Goal: Information Seeking & Learning: Learn about a topic

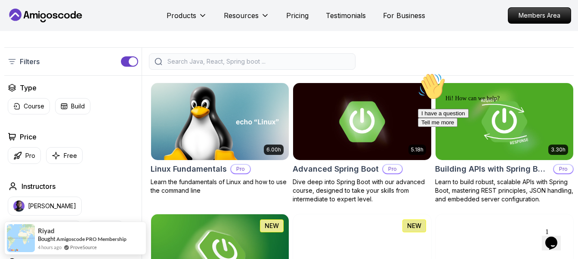
scroll to position [215, 0]
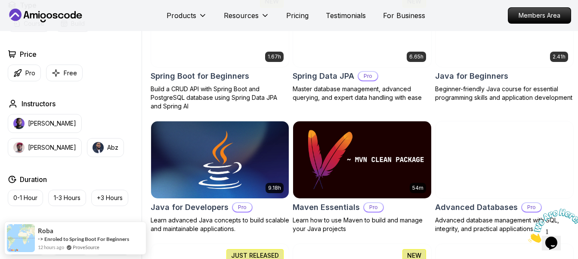
scroll to position [387, 0]
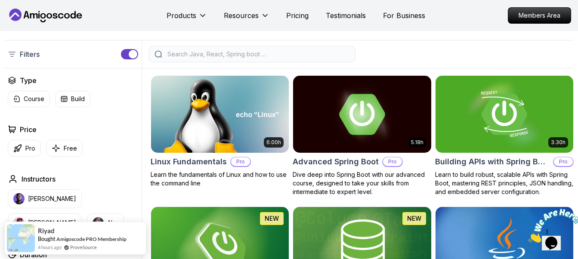
scroll to position [215, 0]
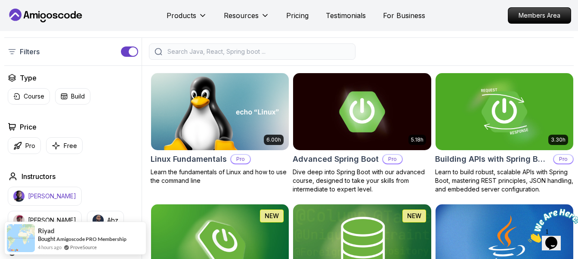
click at [22, 195] on img "button" at bounding box center [18, 196] width 11 height 11
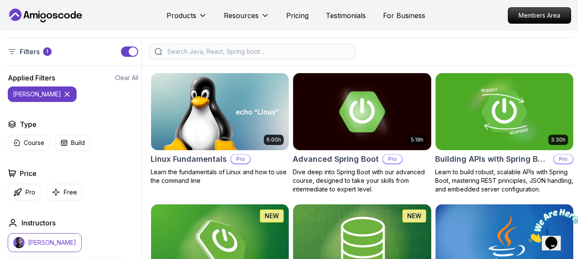
click at [248, 52] on input "search" at bounding box center [258, 51] width 184 height 9
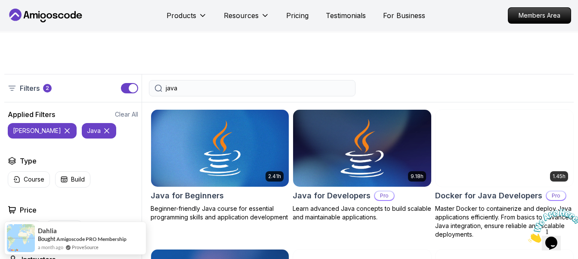
scroll to position [215, 0]
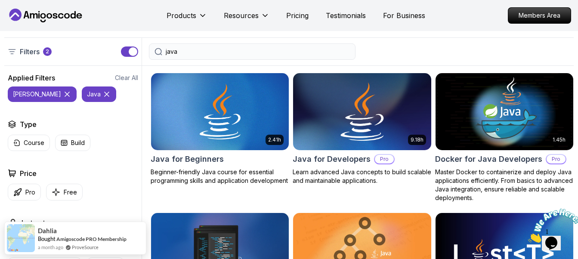
type input "java"
click at [338, 164] on h2 "Java for Developers" at bounding box center [332, 159] width 78 height 12
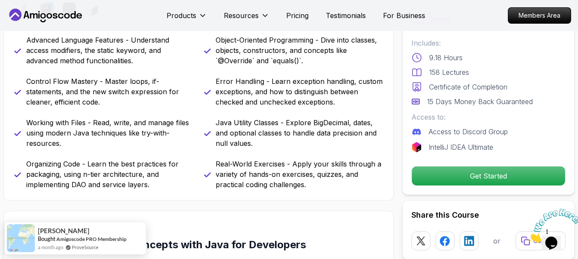
scroll to position [344, 0]
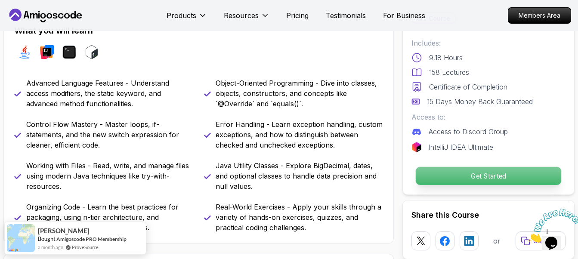
click at [495, 183] on p "Get Started" at bounding box center [489, 176] width 146 height 18
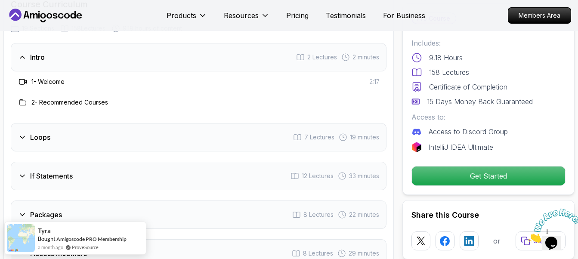
scroll to position [1088, 0]
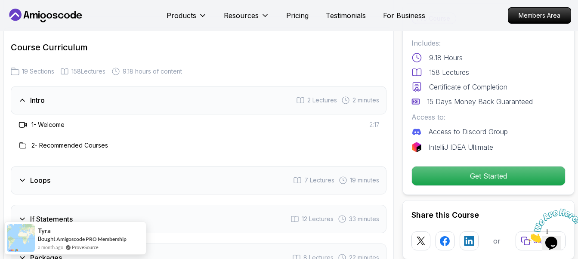
click at [30, 95] on h3 "Intro" at bounding box center [37, 100] width 15 height 10
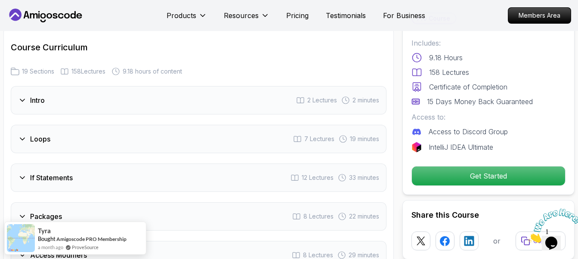
click at [34, 134] on h3 "Loops" at bounding box center [40, 139] width 20 height 10
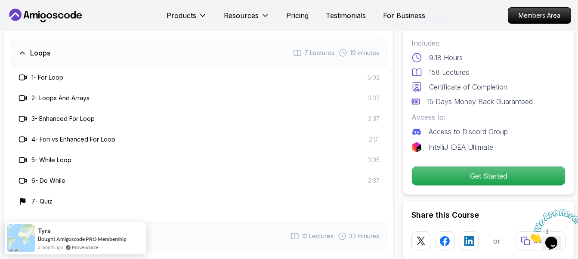
scroll to position [1131, 0]
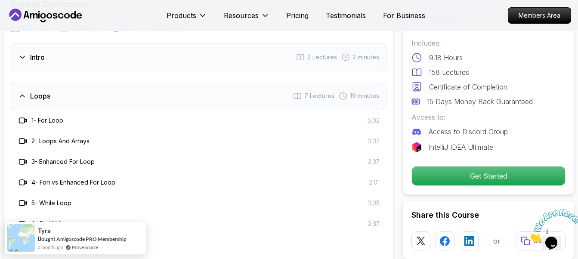
click at [78, 84] on div "Loops 7 Lectures 19 minutes" at bounding box center [199, 96] width 376 height 28
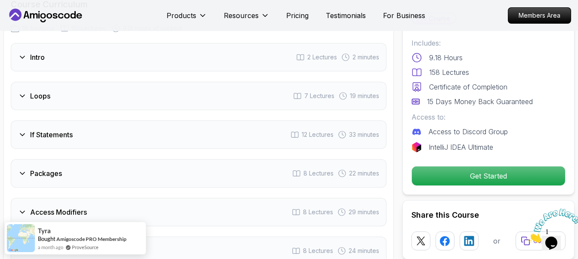
click at [127, 132] on div "If Statements 12 Lectures 33 minutes" at bounding box center [199, 135] width 376 height 28
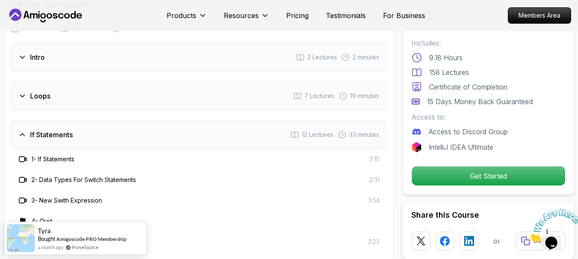
click at [118, 127] on div "If Statements 12 Lectures 33 minutes" at bounding box center [199, 135] width 376 height 28
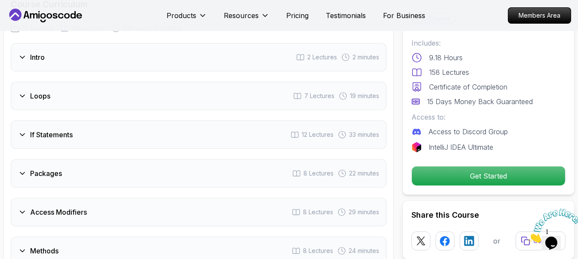
click at [109, 164] on div "Packages 8 Lectures 22 minutes" at bounding box center [199, 173] width 376 height 28
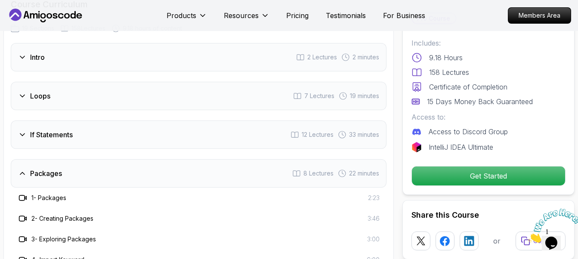
scroll to position [1217, 0]
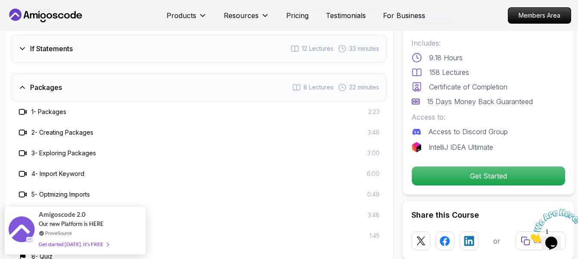
drag, startPoint x: 90, startPoint y: 78, endPoint x: 90, endPoint y: 86, distance: 7.3
click at [90, 81] on div "Packages 8 Lectures 22 minutes" at bounding box center [199, 87] width 376 height 28
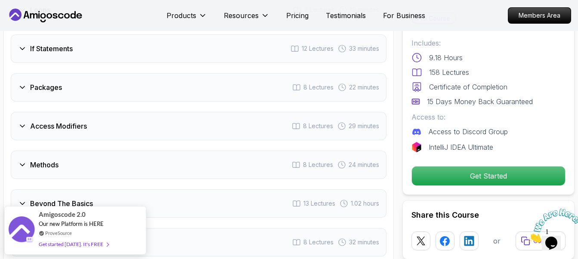
click at [102, 119] on div "Access Modifiers 8 Lectures 29 minutes" at bounding box center [199, 126] width 376 height 28
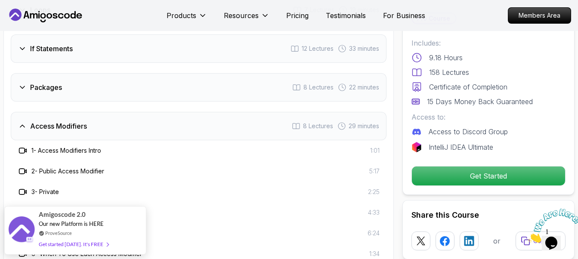
click at [90, 117] on div "Access Modifiers 8 Lectures 29 minutes" at bounding box center [199, 126] width 376 height 28
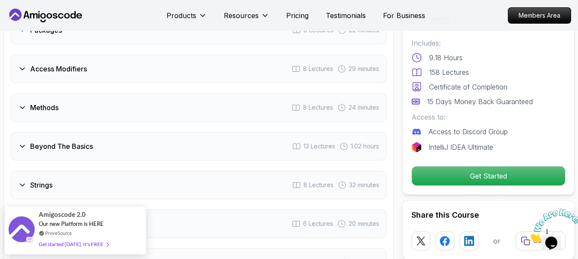
scroll to position [1260, 0]
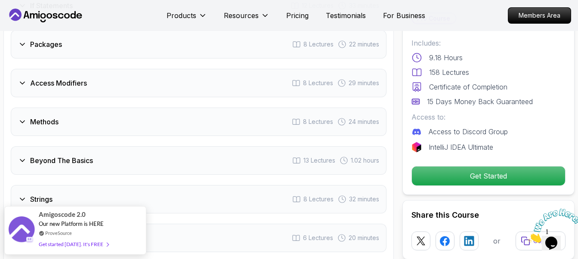
click at [118, 108] on div "Methods 8 Lectures 24 minutes" at bounding box center [199, 122] width 376 height 28
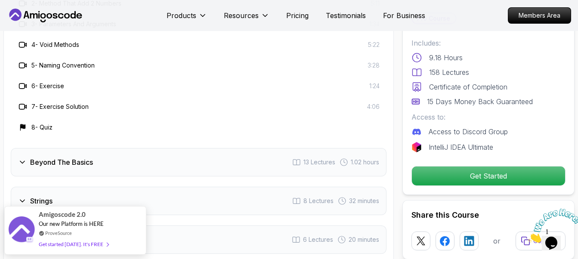
scroll to position [1432, 0]
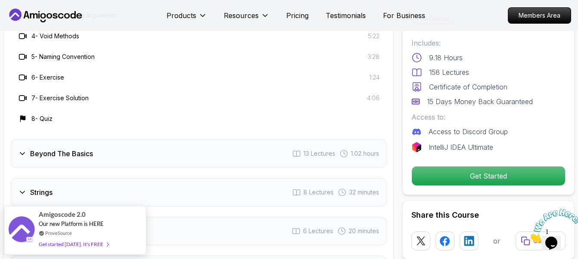
click at [106, 141] on div "Beyond The Basics 13 Lectures 1.02 hours" at bounding box center [199, 154] width 376 height 28
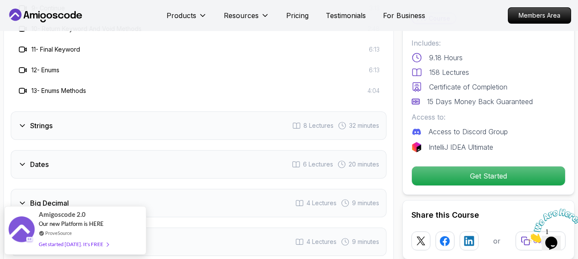
scroll to position [1604, 0]
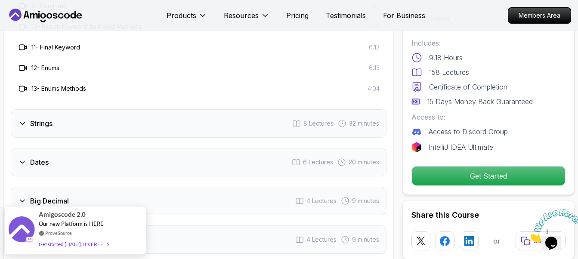
click at [117, 118] on div "Strings 8 Lectures 32 minutes" at bounding box center [199, 123] width 376 height 28
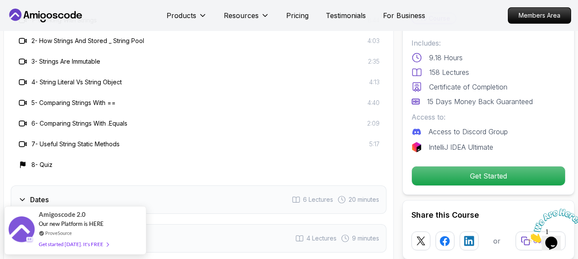
scroll to position [1475, 0]
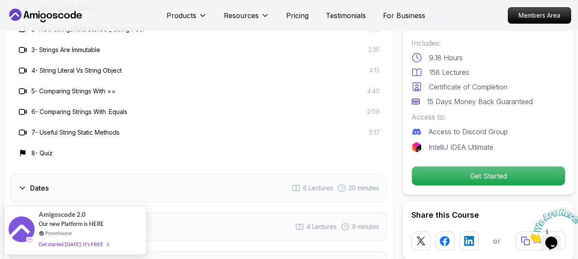
click at [116, 178] on div "Dates 6 Lectures 20 minutes" at bounding box center [199, 188] width 376 height 28
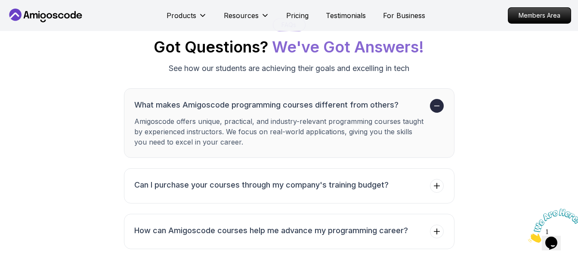
scroll to position [3284, 0]
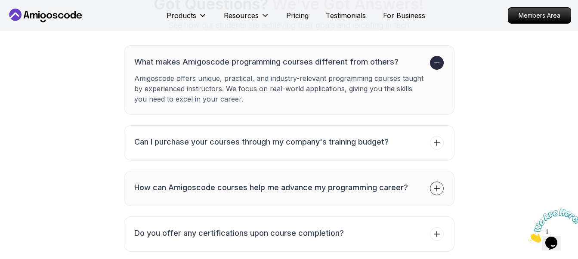
click at [261, 182] on h3 "How can Amigoscode courses help me advance my programming career?" at bounding box center [272, 188] width 274 height 12
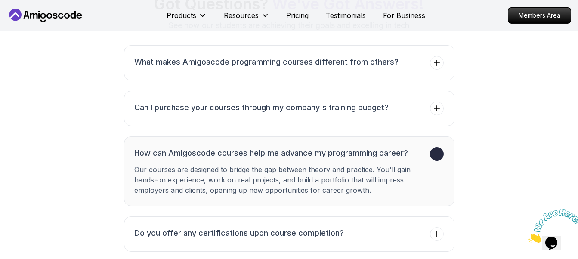
click at [263, 147] on h3 "How can Amigoscode courses help me advance my programming career?" at bounding box center [281, 153] width 292 height 12
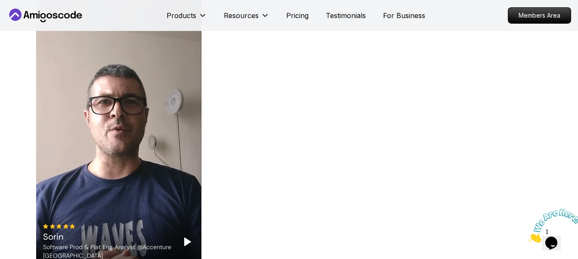
scroll to position [2853, 0]
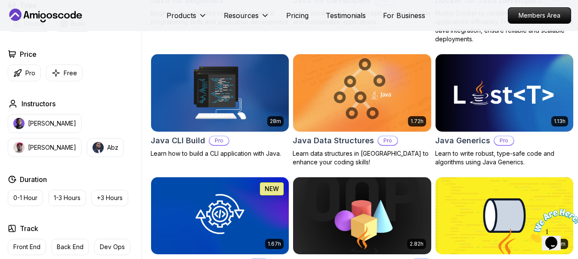
scroll to position [215, 0]
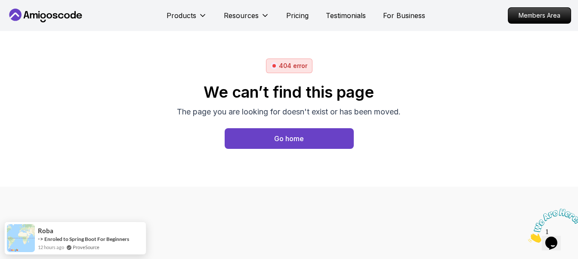
click at [257, 140] on button "Go home" at bounding box center [289, 138] width 129 height 21
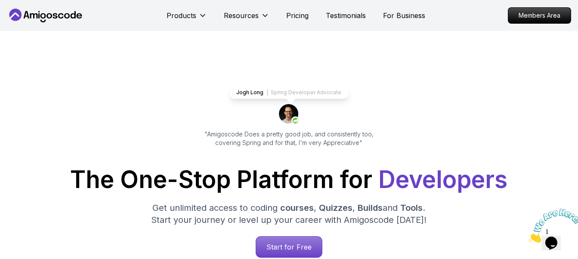
scroll to position [166, 0]
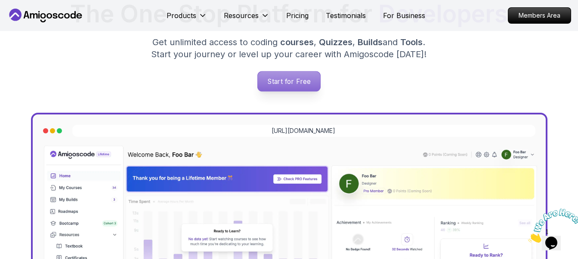
click at [277, 91] on p "Start for Free" at bounding box center [289, 81] width 62 height 20
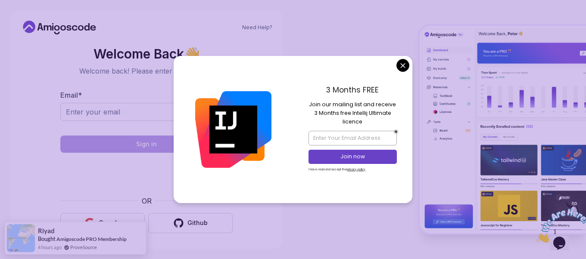
scroll to position [3, 0]
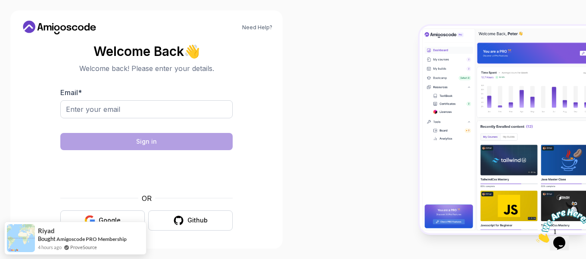
click at [399, 70] on body "Need Help? Welcome Back 👋 Welcome back! Please enter your details. Email * Sign…" at bounding box center [293, 129] width 586 height 259
click at [85, 107] on input "Email *" at bounding box center [146, 109] width 172 height 18
type input "jasoncushen1@gmail.com"
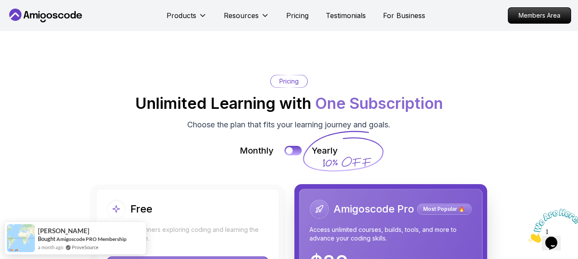
scroll to position [1851, 0]
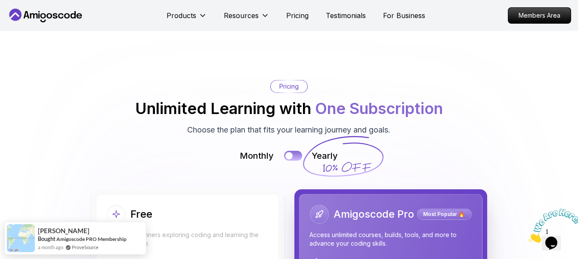
click at [291, 152] on div at bounding box center [288, 155] width 7 height 7
click at [295, 152] on div at bounding box center [297, 155] width 7 height 7
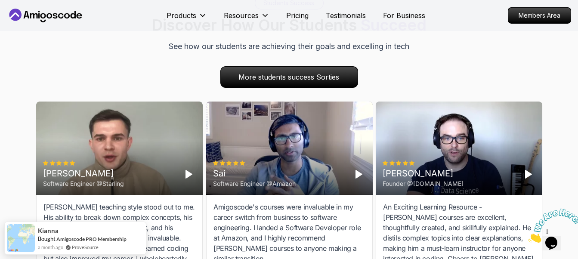
scroll to position [2842, 0]
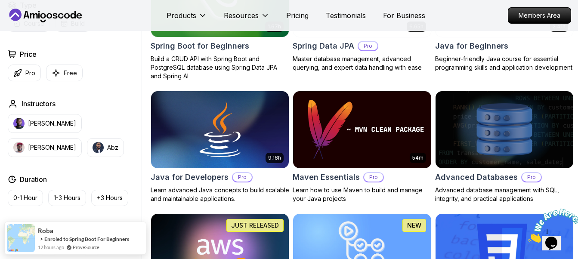
scroll to position [474, 0]
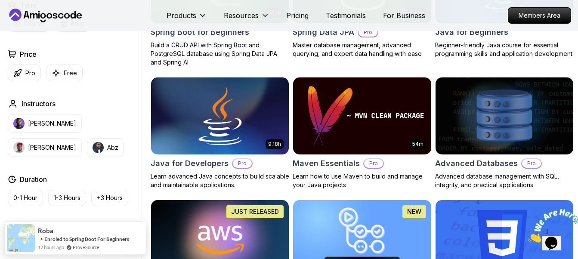
click at [204, 175] on p "Learn advanced Java concepts to build scalable and maintainable applications." at bounding box center [220, 180] width 139 height 17
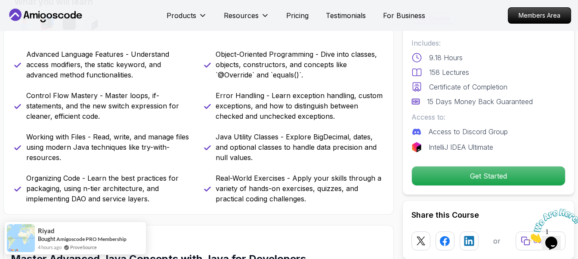
scroll to position [387, 0]
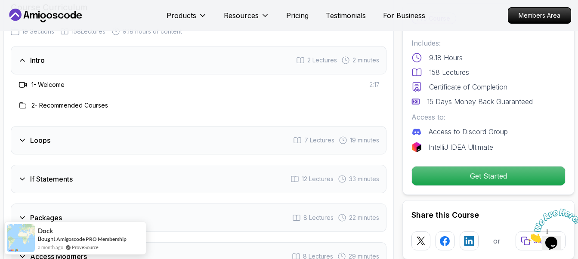
scroll to position [1119, 0]
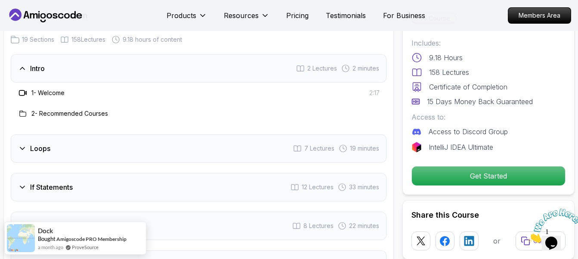
click at [192, 138] on div "Loops 7 Lectures 19 minutes" at bounding box center [199, 148] width 376 height 28
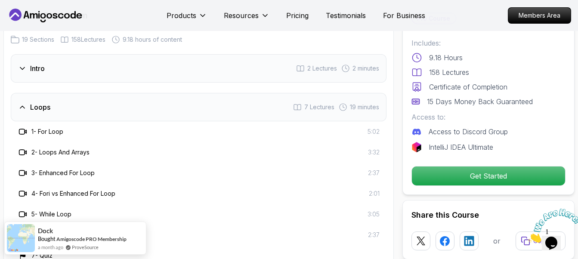
scroll to position [1163, 0]
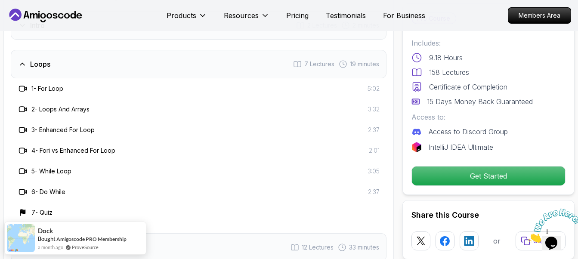
click at [88, 53] on div "Loops 7 Lectures 19 minutes" at bounding box center [199, 64] width 376 height 28
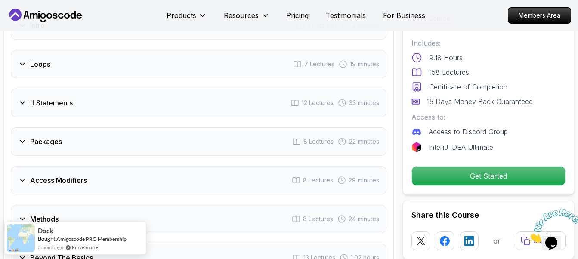
click at [127, 95] on div "If Statements 12 Lectures 33 minutes" at bounding box center [199, 103] width 376 height 28
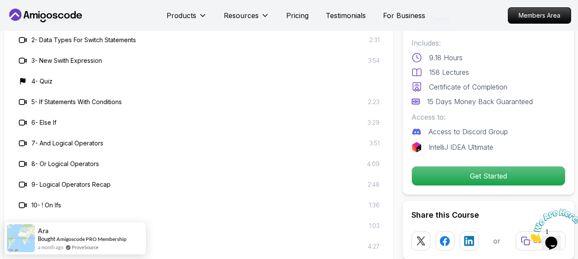
scroll to position [1206, 0]
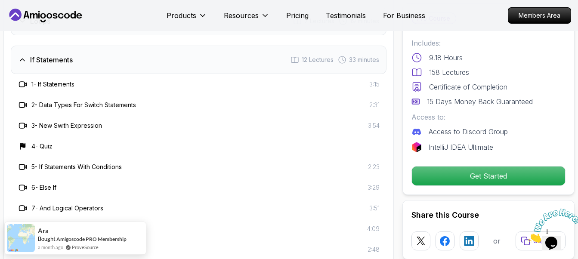
click at [92, 46] on div "If Statements 12 Lectures 33 minutes" at bounding box center [199, 60] width 376 height 28
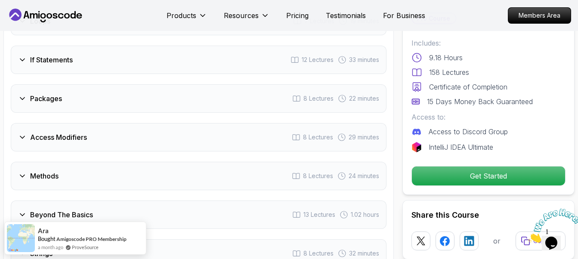
click at [102, 91] on div "Packages 8 Lectures 22 minutes" at bounding box center [199, 98] width 376 height 28
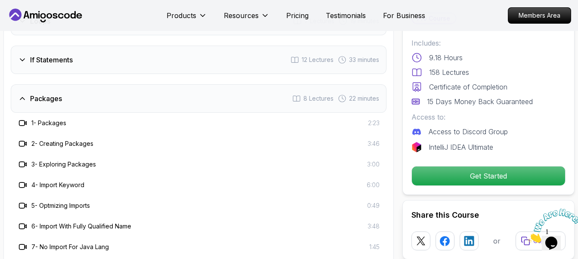
click at [102, 88] on div "Packages 8 Lectures 22 minutes" at bounding box center [199, 98] width 376 height 28
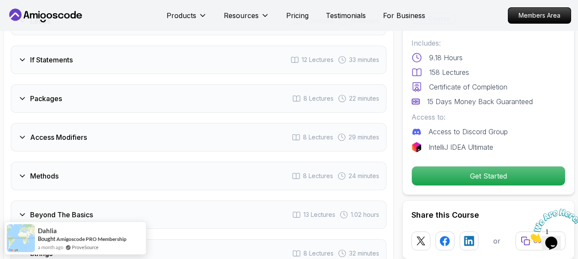
click at [101, 127] on div "Access Modifiers 8 Lectures 29 minutes" at bounding box center [199, 137] width 376 height 28
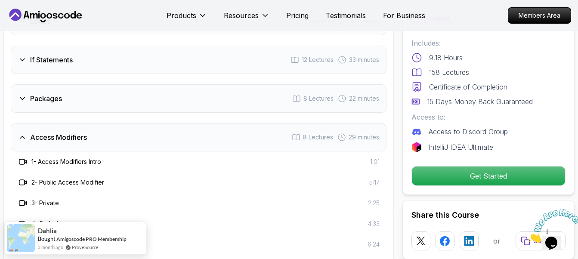
click at [104, 125] on div "Access Modifiers 8 Lectures 29 minutes" at bounding box center [199, 137] width 376 height 28
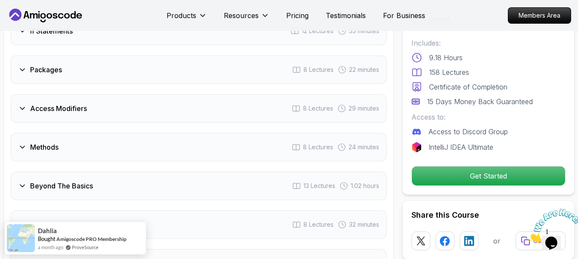
scroll to position [1248, 0]
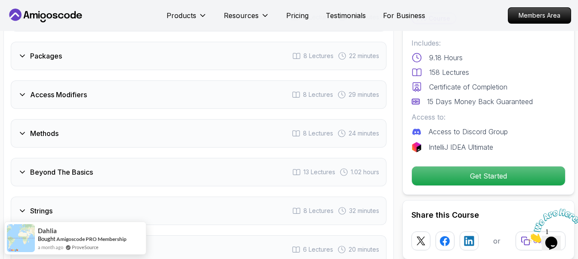
click at [105, 122] on div "Methods 8 Lectures 24 minutes" at bounding box center [199, 133] width 376 height 28
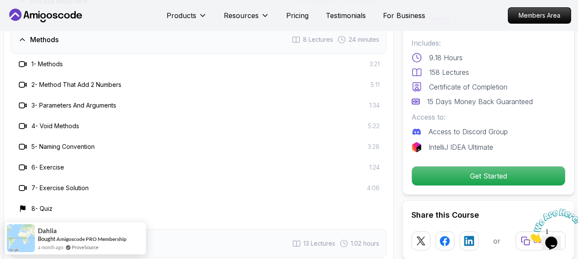
scroll to position [1292, 0]
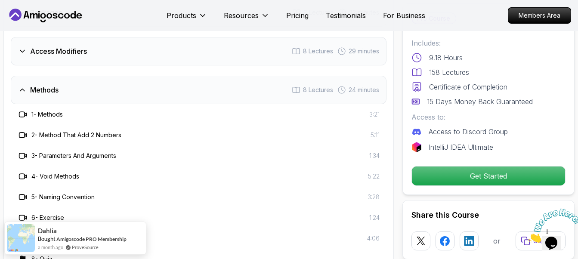
click at [106, 80] on div "Methods 8 Lectures 24 minutes" at bounding box center [199, 90] width 376 height 28
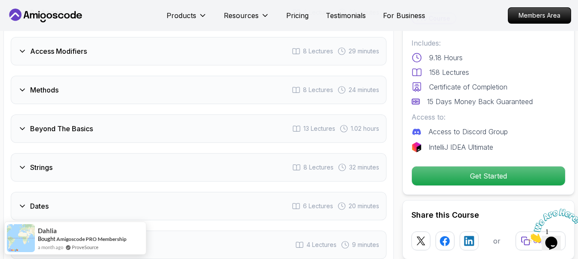
click at [109, 121] on div "Beyond The Basics 13 Lectures 1.02 hours" at bounding box center [199, 129] width 376 height 28
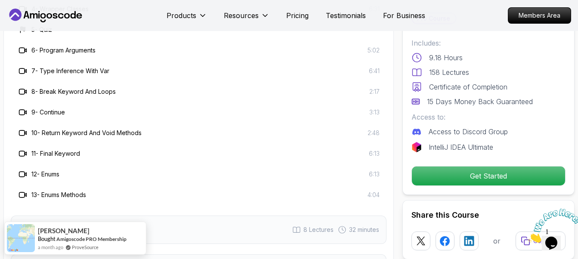
scroll to position [1507, 0]
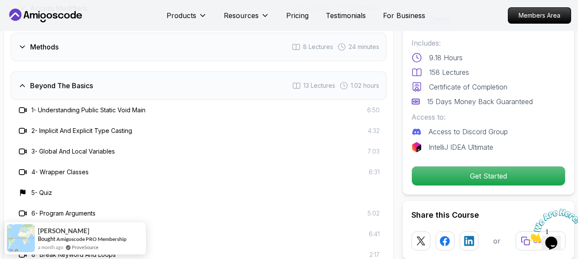
click at [129, 74] on div "Beyond The Basics 13 Lectures 1.02 hours" at bounding box center [199, 85] width 376 height 28
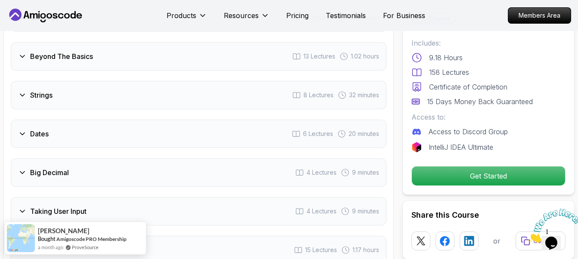
scroll to position [1378, 0]
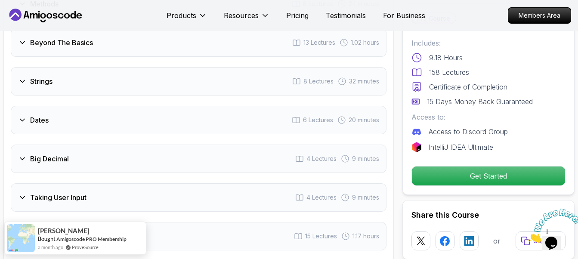
click at [109, 72] on div "Strings 8 Lectures 32 minutes" at bounding box center [199, 81] width 376 height 28
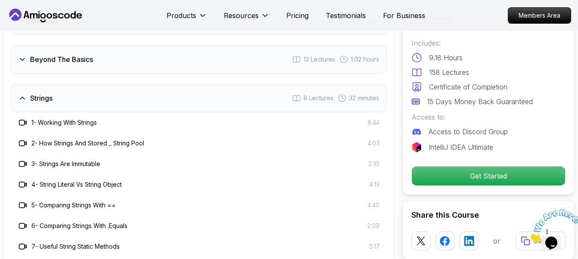
scroll to position [1335, 0]
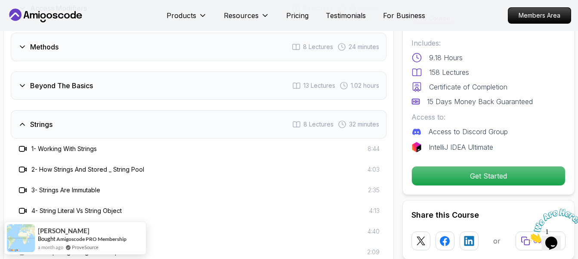
click at [99, 110] on div "Strings 8 Lectures 32 minutes" at bounding box center [199, 124] width 376 height 28
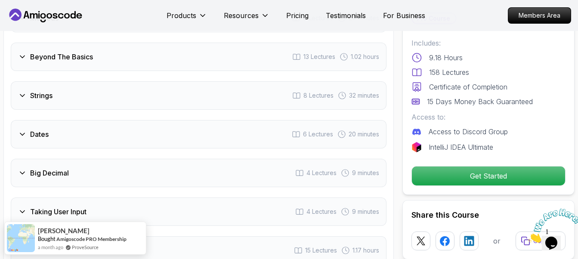
scroll to position [1378, 0]
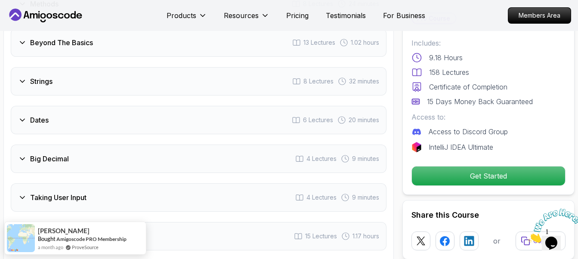
click at [97, 112] on div "Dates 6 Lectures 20 minutes" at bounding box center [199, 120] width 376 height 28
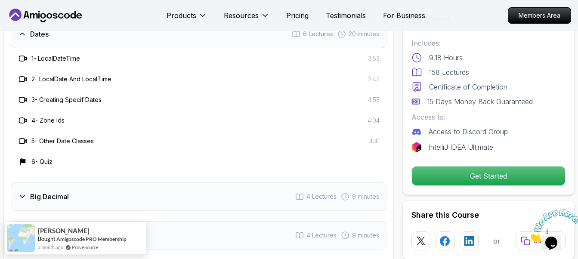
scroll to position [1420, 0]
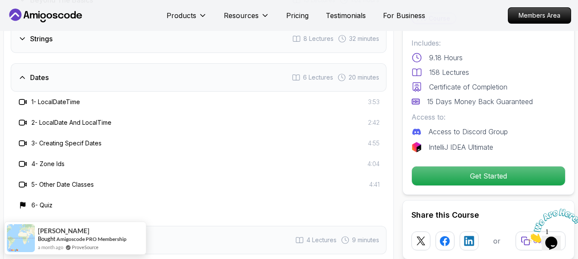
click at [90, 63] on div "Dates 6 Lectures 20 minutes" at bounding box center [199, 77] width 376 height 28
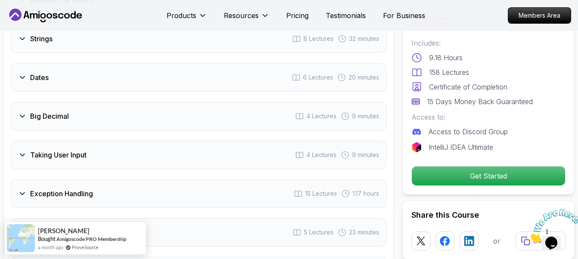
click at [100, 102] on div "Big Decimal 4 Lectures 9 minutes" at bounding box center [199, 116] width 376 height 28
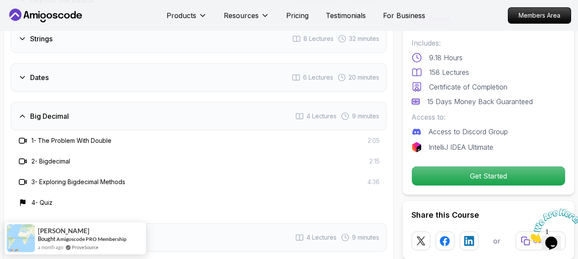
click at [102, 109] on div "Big Decimal 4 Lectures 9 minutes" at bounding box center [199, 116] width 376 height 28
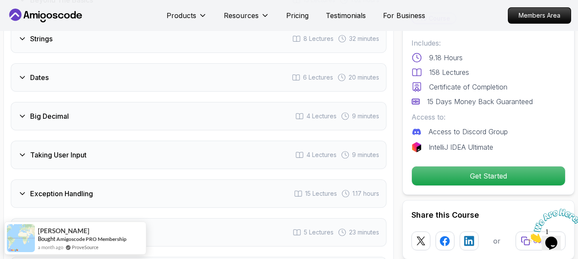
click at [105, 141] on div "Taking User Input 4 Lectures 9 minutes" at bounding box center [199, 155] width 376 height 28
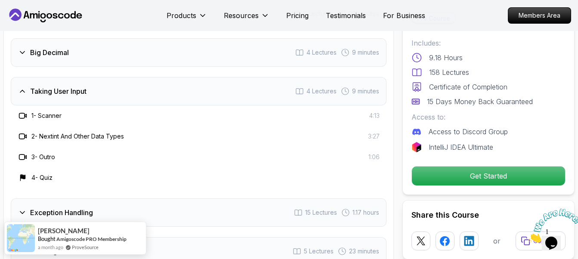
scroll to position [1464, 0]
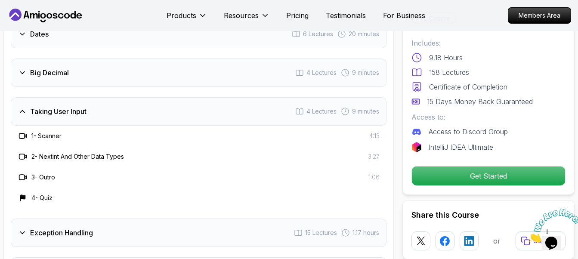
click at [107, 98] on div "Taking User Input 4 Lectures 9 minutes" at bounding box center [199, 111] width 376 height 28
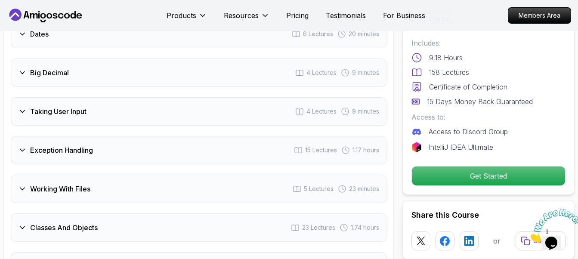
click at [114, 138] on div "Exception Handling 15 Lectures 1.17 hours" at bounding box center [199, 150] width 376 height 28
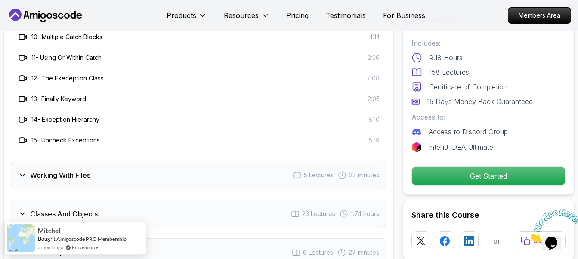
scroll to position [1808, 0]
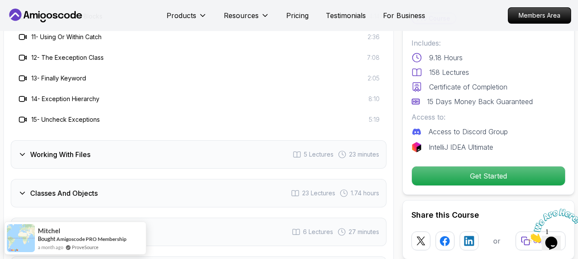
click at [110, 140] on div "Working With Files 5 Lectures 23 minutes" at bounding box center [199, 154] width 376 height 28
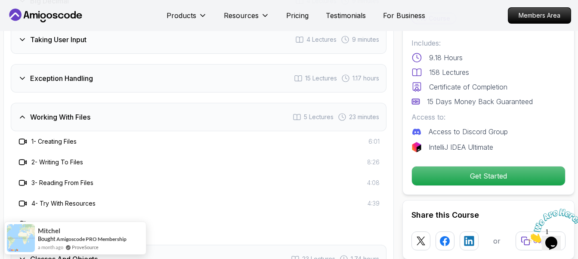
scroll to position [1550, 0]
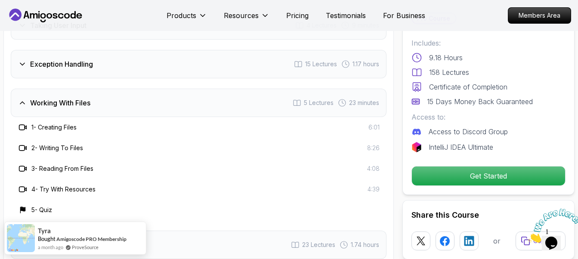
click at [107, 89] on div "Working With Files 5 Lectures 23 minutes" at bounding box center [199, 103] width 376 height 28
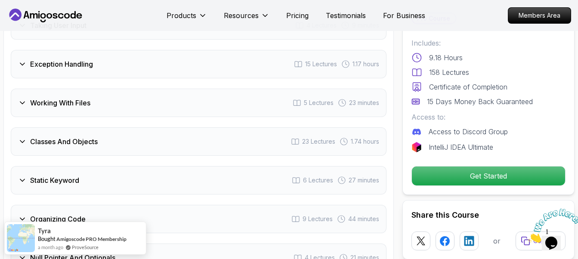
click at [81, 127] on div "Classes And Objects 23 Lectures 1.74 hours" at bounding box center [199, 141] width 376 height 28
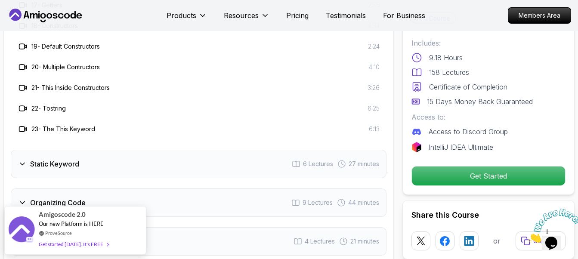
scroll to position [2067, 0]
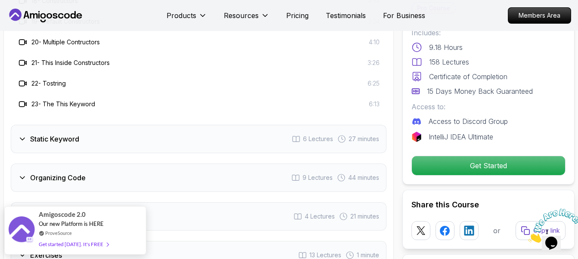
click at [90, 125] on div "Static Keyword 6 Lectures 27 minutes" at bounding box center [199, 139] width 376 height 28
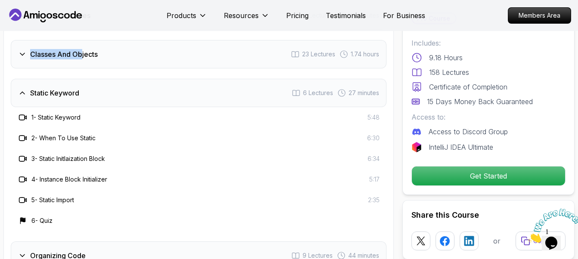
scroll to position [1636, 0]
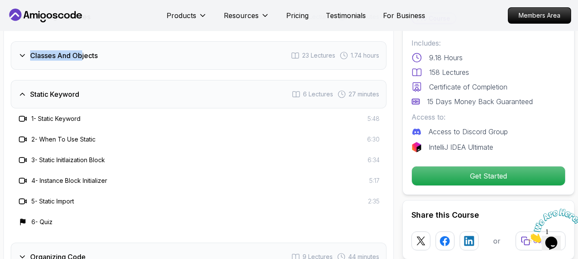
click at [97, 81] on div "Static Keyword 6 Lectures 27 minutes" at bounding box center [199, 94] width 376 height 28
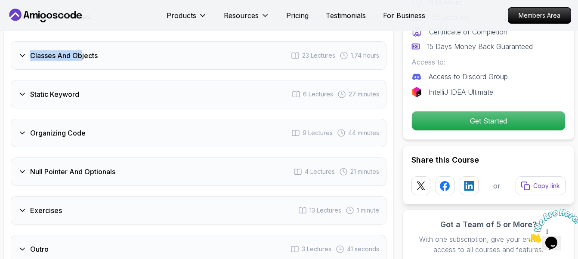
click at [89, 119] on div "Organizing Code 9 Lectures 44 minutes" at bounding box center [199, 133] width 376 height 28
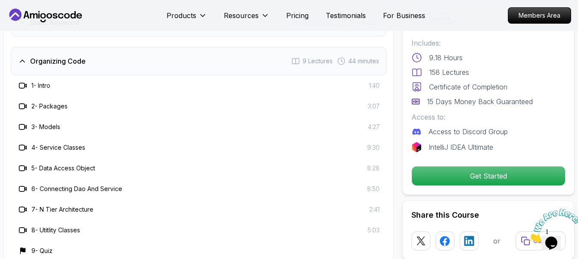
scroll to position [1722, 0]
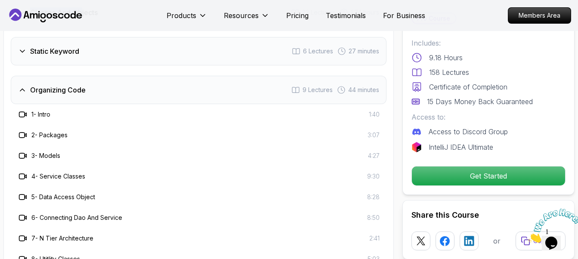
click at [71, 80] on div "Organizing Code 9 Lectures 44 minutes" at bounding box center [199, 90] width 376 height 28
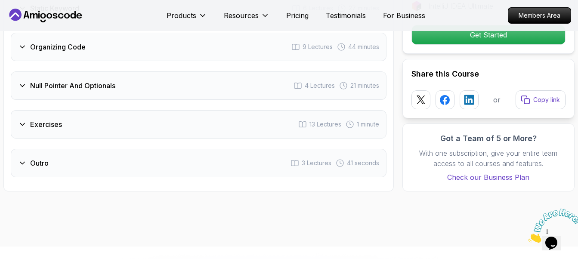
click at [92, 76] on div "Null Pointer And Optionals 4 Lectures 21 minutes" at bounding box center [199, 85] width 376 height 28
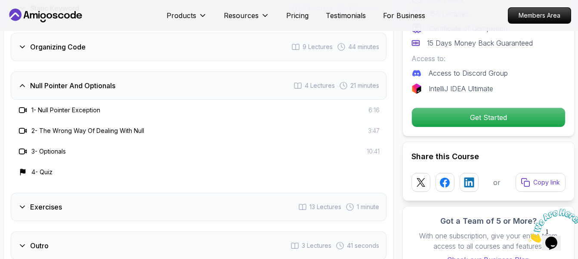
click at [65, 193] on div "Exercises 13 Lectures 1 minute" at bounding box center [199, 207] width 376 height 28
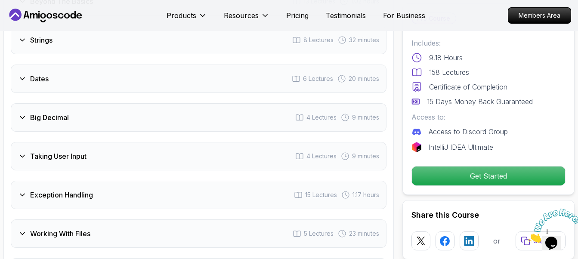
scroll to position [1335, 0]
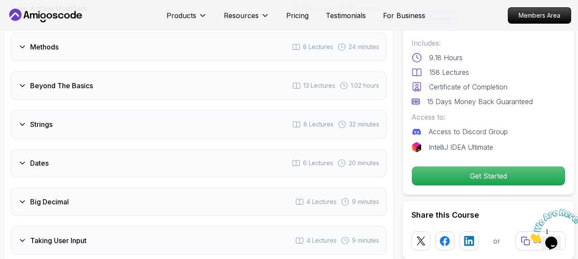
click at [59, 110] on div "Strings 8 Lectures 32 minutes" at bounding box center [199, 124] width 376 height 28
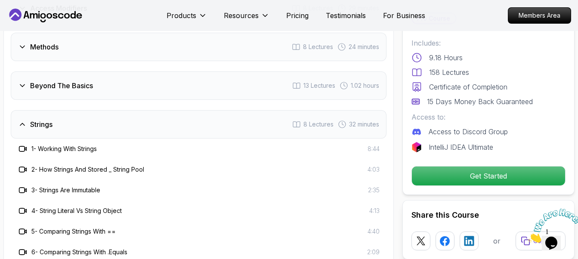
click at [74, 110] on div "Strings 8 Lectures 32 minutes" at bounding box center [199, 124] width 376 height 28
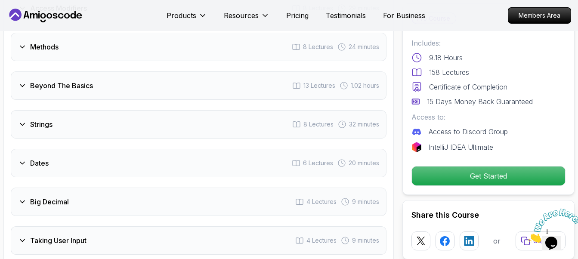
click at [70, 149] on div "Dates 6 Lectures 20 minutes" at bounding box center [199, 163] width 376 height 28
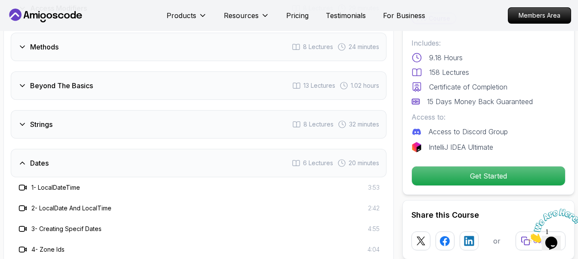
click at [72, 149] on div "Dates 6 Lectures 20 minutes" at bounding box center [199, 163] width 376 height 28
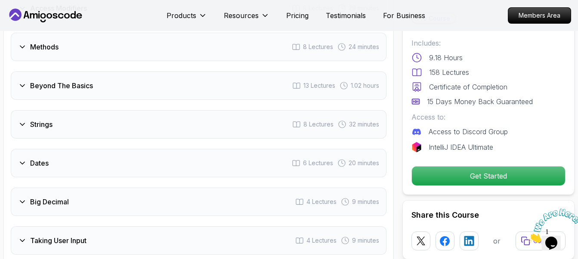
click at [80, 81] on h3 "Beyond The Basics" at bounding box center [61, 86] width 63 height 10
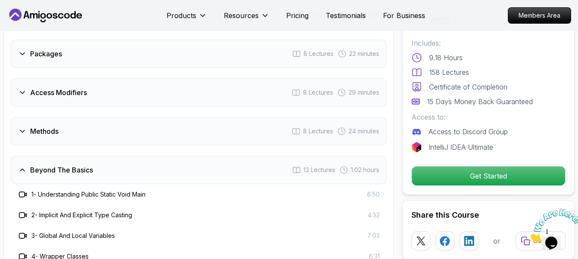
scroll to position [1248, 0]
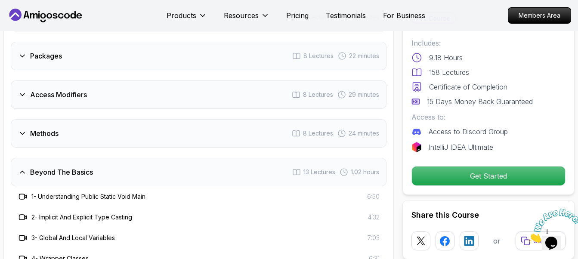
click at [57, 128] on h3 "Methods" at bounding box center [44, 133] width 28 height 10
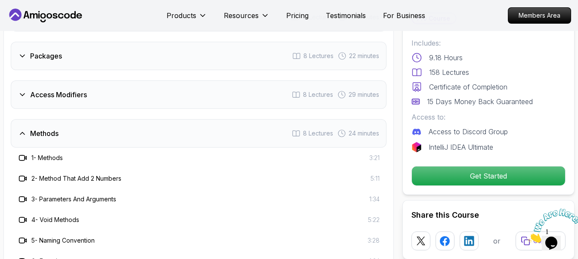
click at [79, 119] on div "Methods 8 Lectures 24 minutes" at bounding box center [199, 133] width 376 height 28
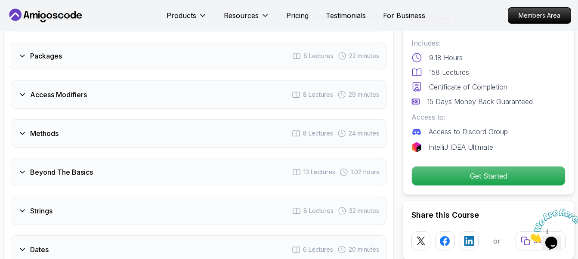
click at [87, 85] on div "Access Modifiers 8 Lectures 29 minutes" at bounding box center [199, 95] width 376 height 28
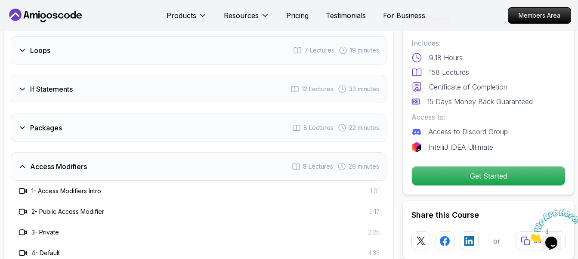
scroll to position [1163, 0]
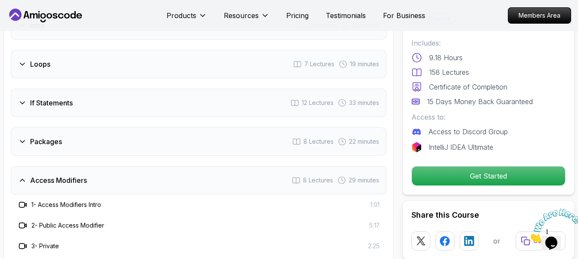
click at [66, 98] on h3 "If Statements" at bounding box center [51, 103] width 43 height 10
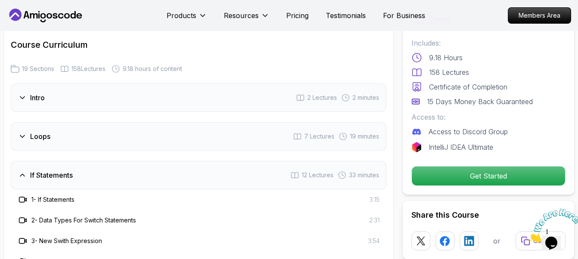
scroll to position [1076, 0]
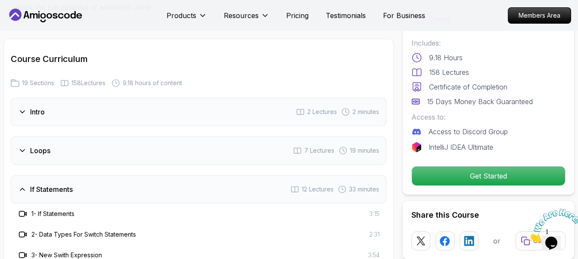
click at [63, 138] on div "Loops 7 Lectures 19 minutes" at bounding box center [199, 150] width 376 height 28
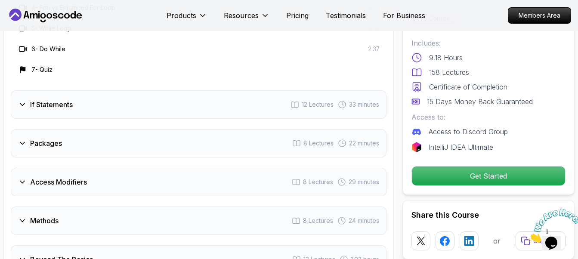
scroll to position [1292, 0]
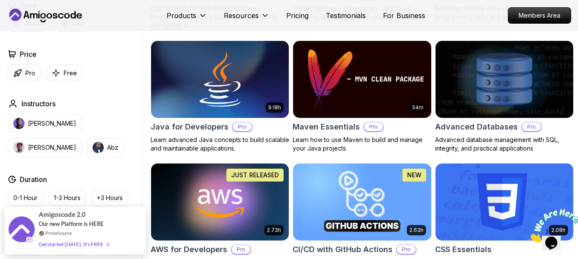
scroll to position [603, 0]
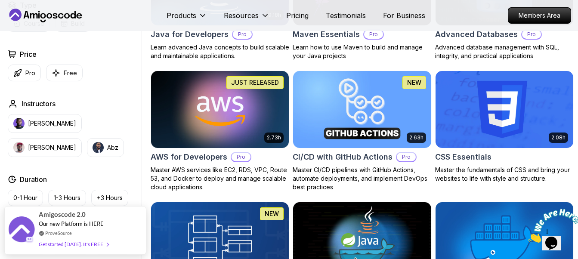
click at [217, 153] on h2 "AWS for Developers" at bounding box center [189, 157] width 77 height 12
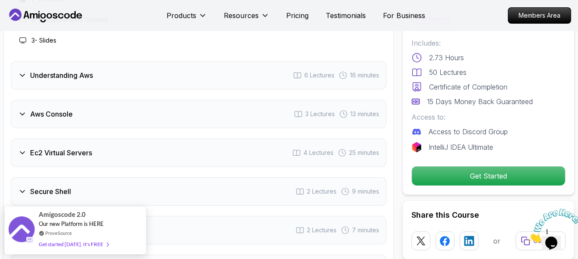
scroll to position [1163, 0]
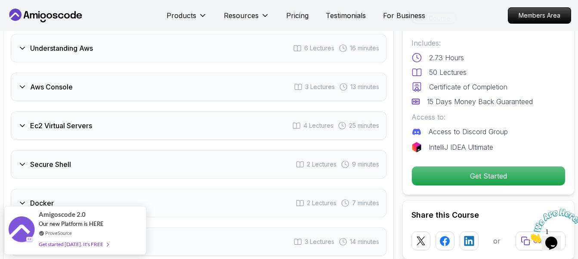
click at [136, 52] on div "Understanding Aws 6 Lectures 16 minutes" at bounding box center [199, 48] width 376 height 28
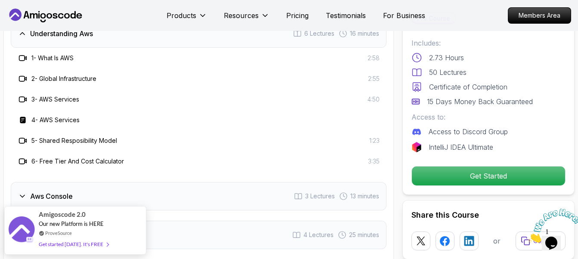
scroll to position [1033, 0]
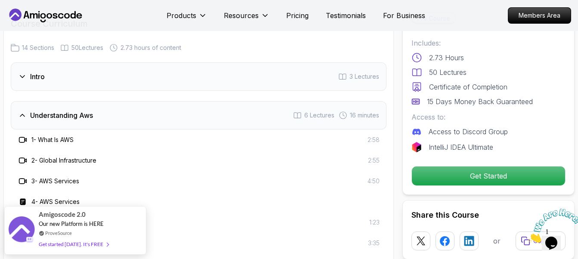
click at [87, 115] on h3 "Understanding Aws" at bounding box center [61, 115] width 63 height 10
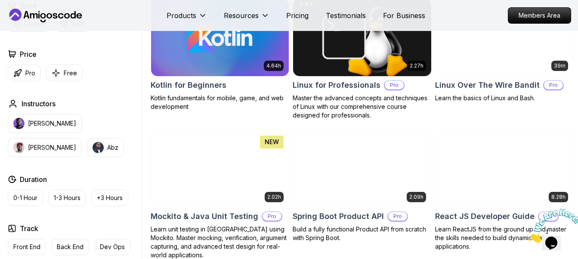
scroll to position [1725, 0]
